Goal: Obtain resource: Obtain resource

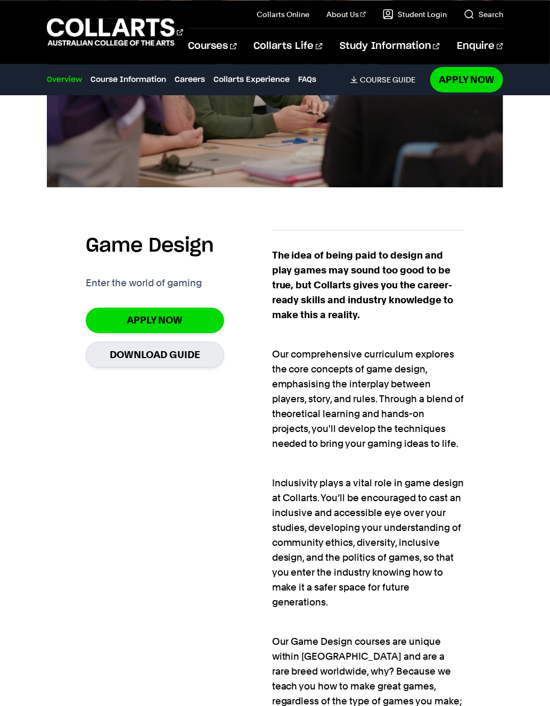
scroll to position [554, 0]
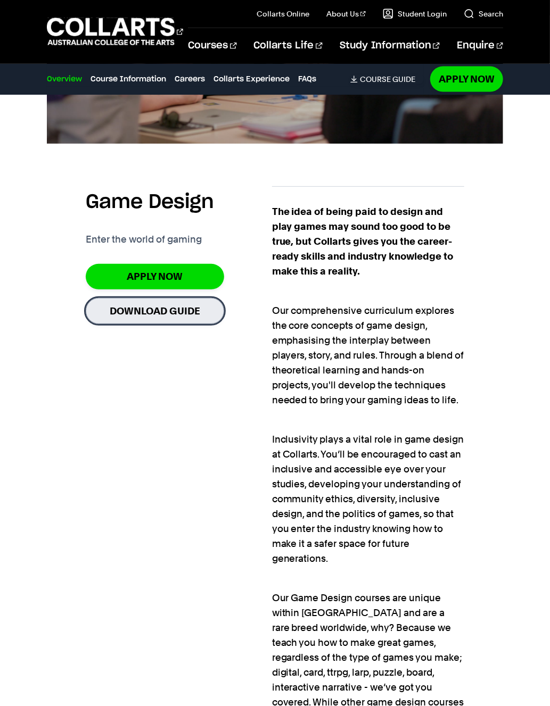
click at [138, 303] on link "Download Guide" at bounding box center [155, 311] width 138 height 26
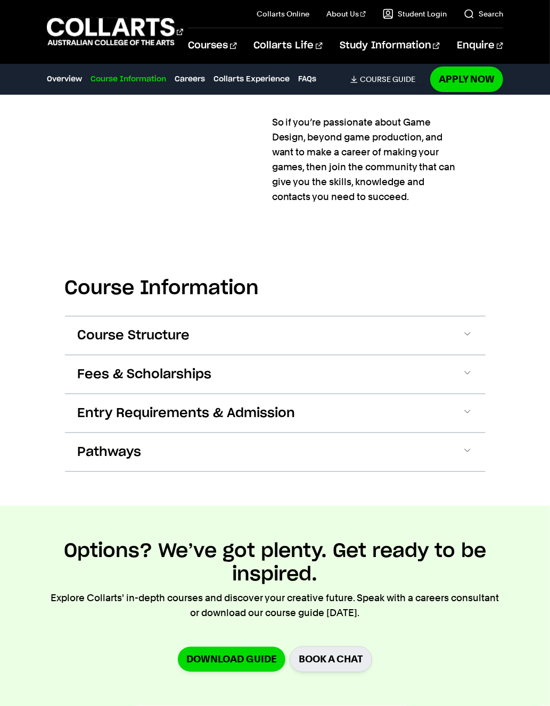
scroll to position [1661, 0]
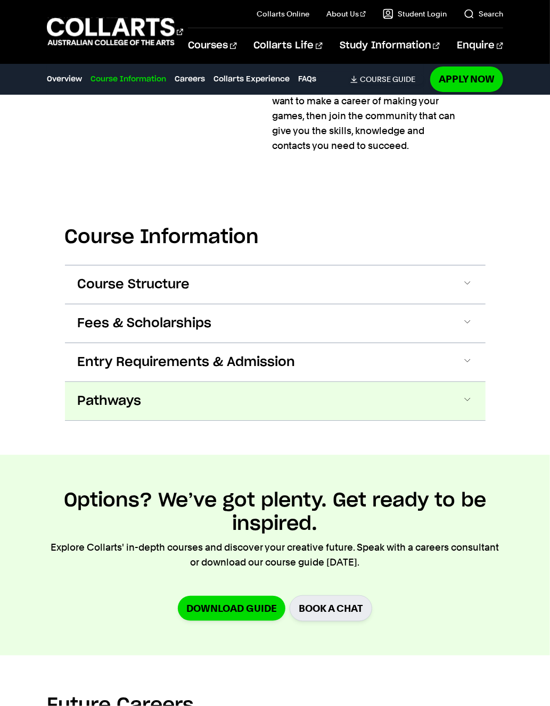
click at [259, 391] on button "Pathways" at bounding box center [275, 401] width 421 height 38
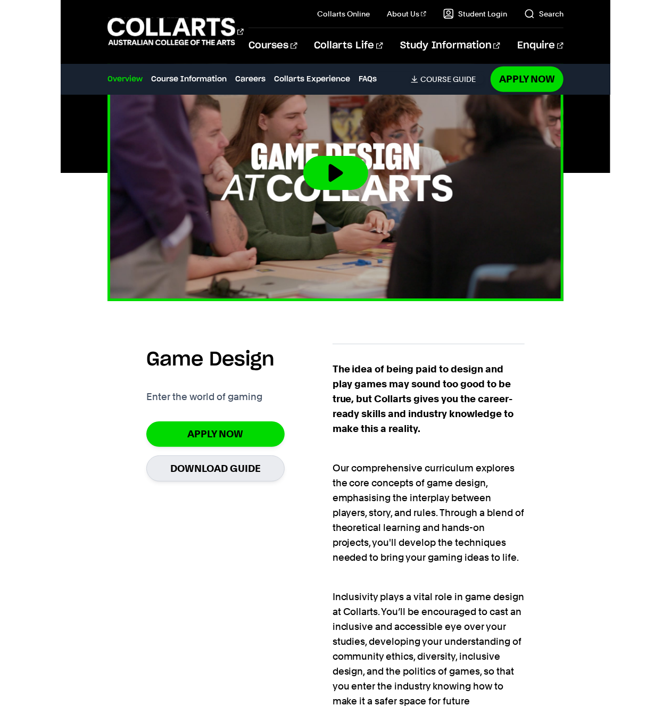
scroll to position [333, 0]
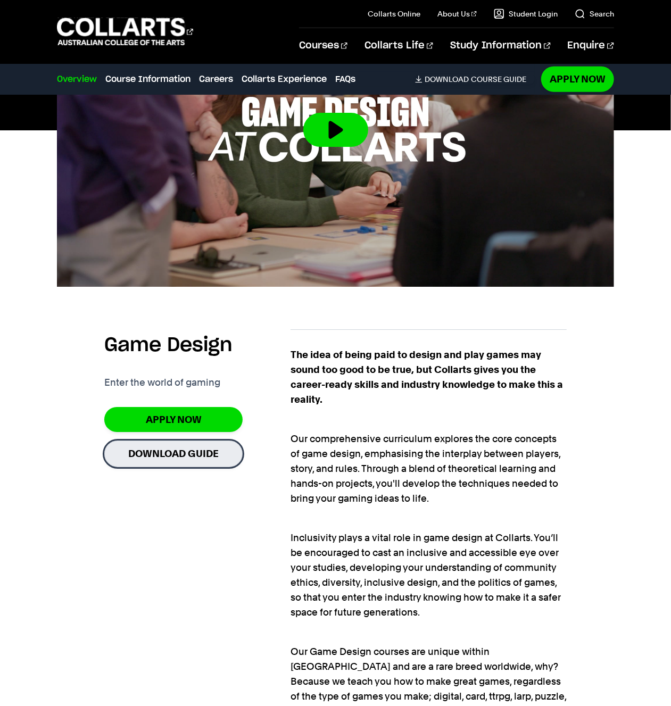
scroll to position [444, 0]
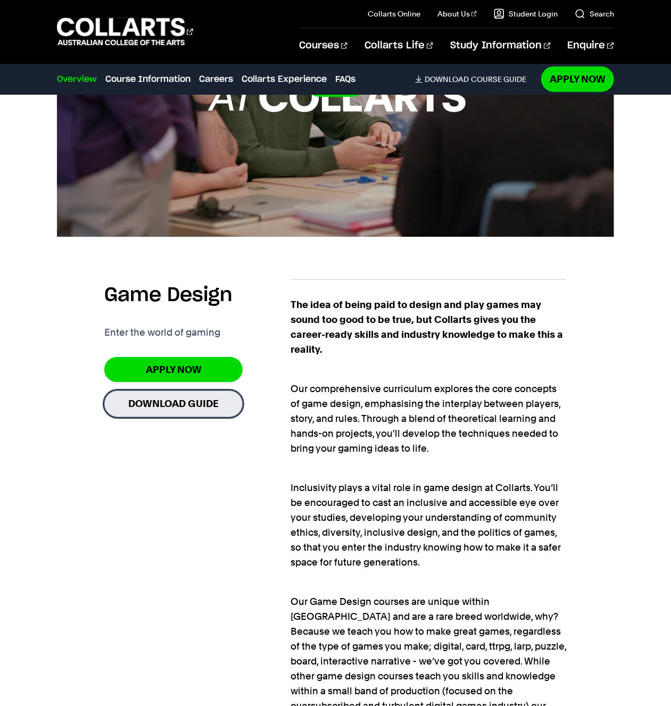
click at [184, 405] on link "Download Guide" at bounding box center [173, 404] width 138 height 26
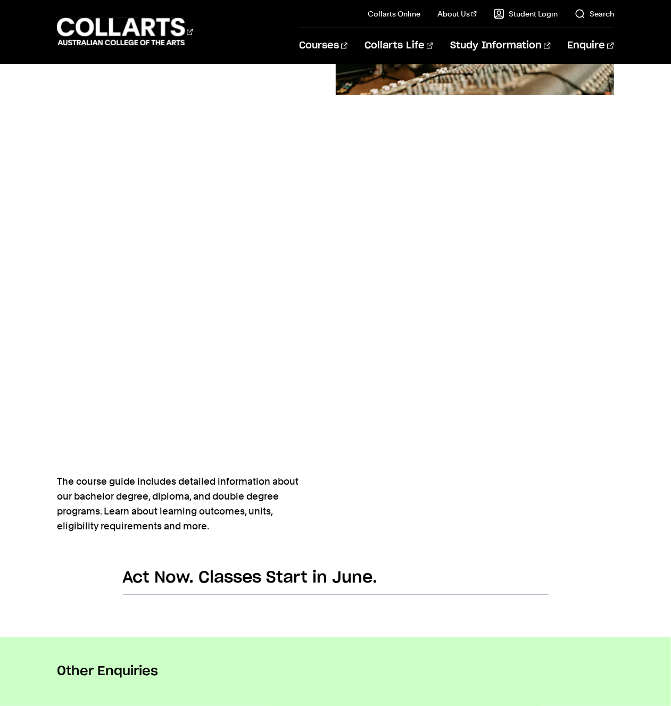
scroll to position [166, 0]
